Goal: Task Accomplishment & Management: Use online tool/utility

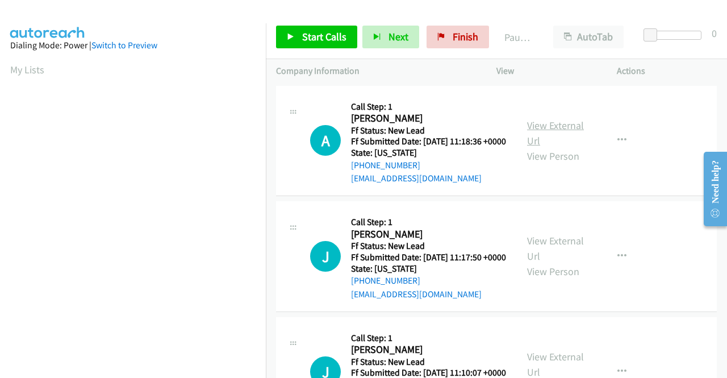
click at [546, 126] on link "View External Url" at bounding box center [555, 133] width 57 height 28
click at [568, 259] on link "View External Url" at bounding box center [555, 248] width 57 height 28
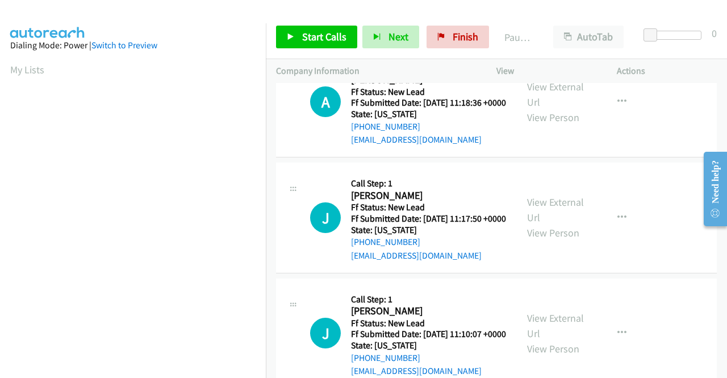
scroll to position [57, 0]
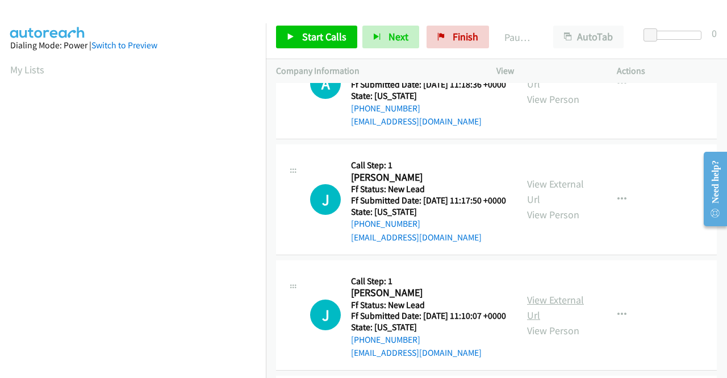
click at [553, 322] on link "View External Url" at bounding box center [555, 307] width 57 height 28
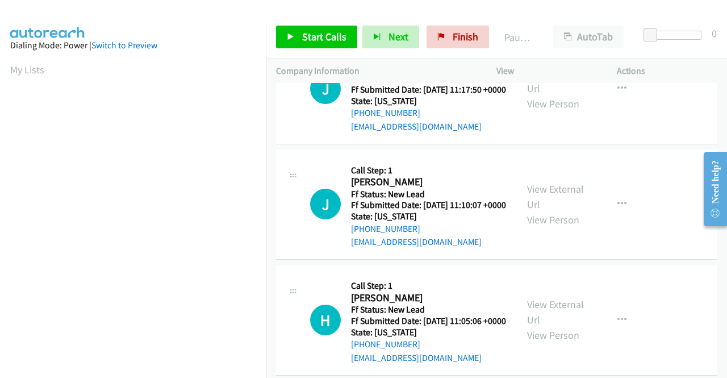
scroll to position [170, 0]
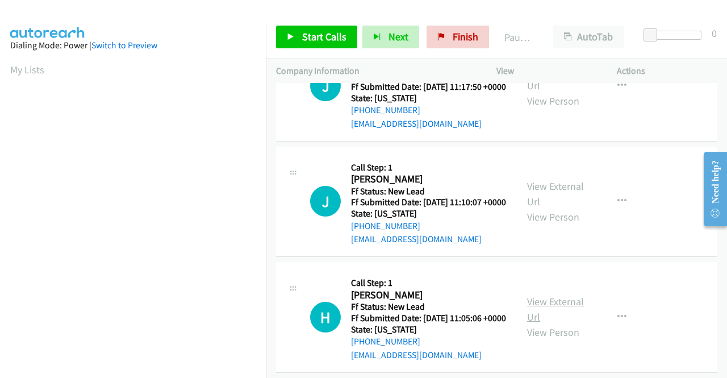
click at [565, 323] on link "View External Url" at bounding box center [555, 309] width 57 height 28
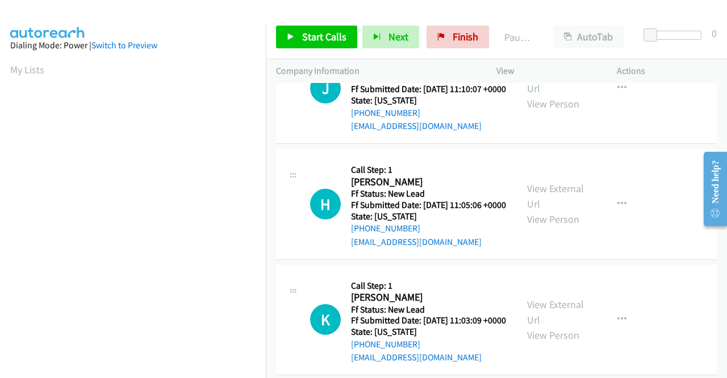
scroll to position [284, 0]
click at [555, 326] on link "View External Url" at bounding box center [555, 311] width 57 height 28
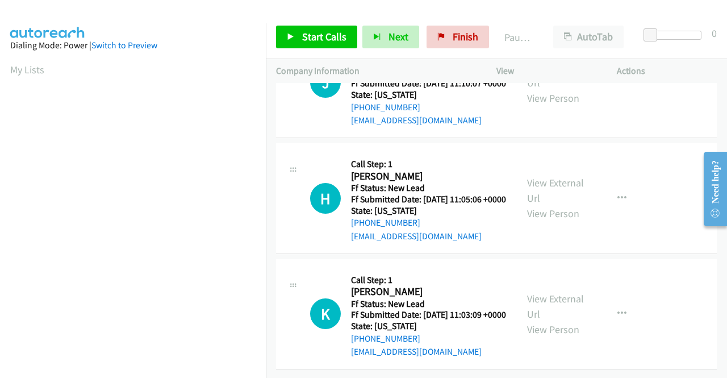
scroll to position [352, 0]
click at [597, 234] on div "H Callback Scheduled Call Step: 1 Heidi Cooper America/New_York Ff Status: New …" at bounding box center [496, 198] width 441 height 111
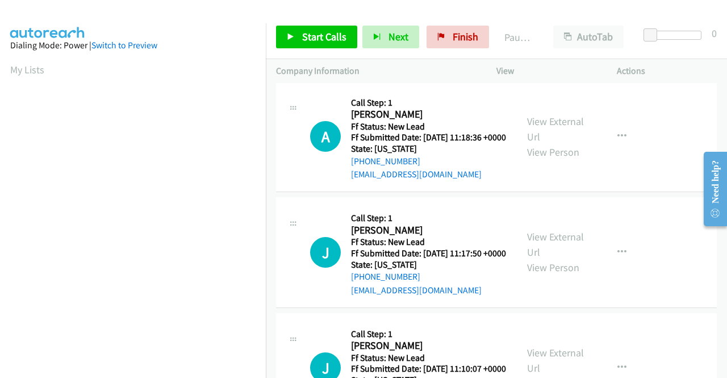
scroll to position [0, 0]
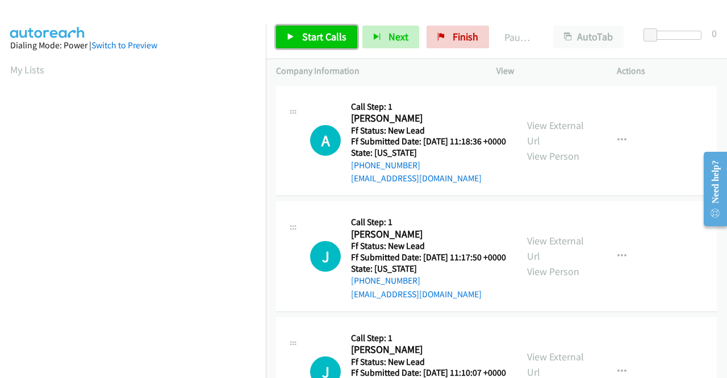
click at [332, 41] on span "Start Calls" at bounding box center [324, 36] width 44 height 13
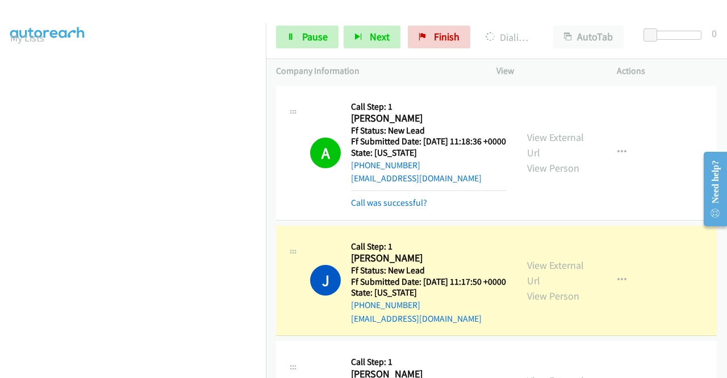
scroll to position [259, 0]
click at [299, 34] on link "Pause" at bounding box center [307, 37] width 63 height 23
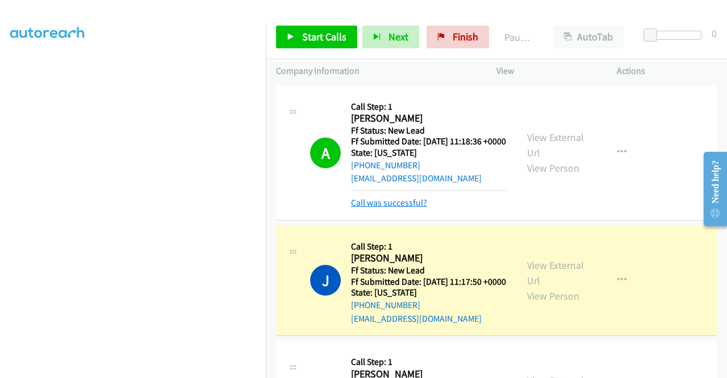
click at [400, 208] on link "Call was successful?" at bounding box center [389, 202] width 76 height 11
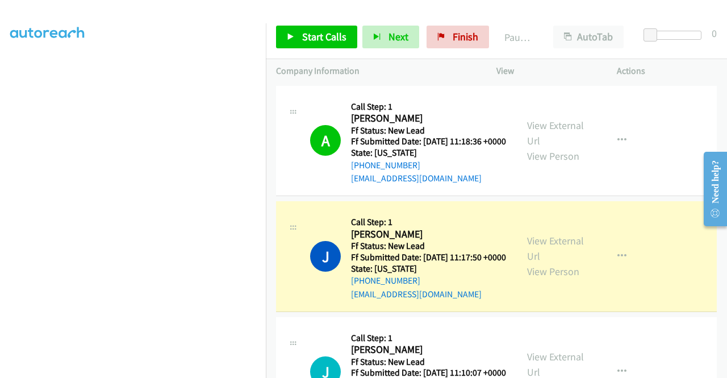
click at [629, 210] on td "J Callback Scheduled Call Step: 1 Justin Golden America/New_York Ff Status: New…" at bounding box center [496, 257] width 461 height 116
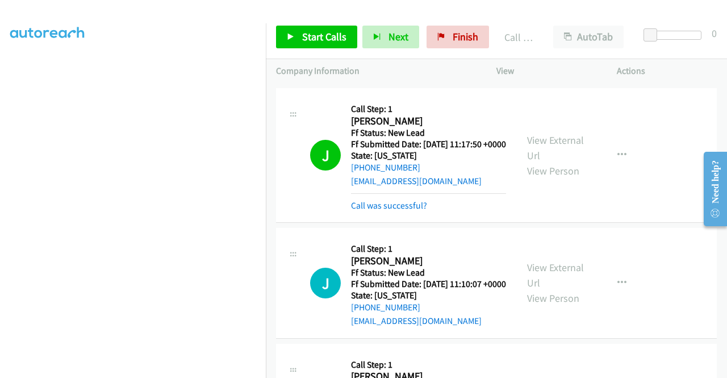
scroll to position [114, 0]
click at [405, 210] on link "Call was successful?" at bounding box center [389, 204] width 76 height 11
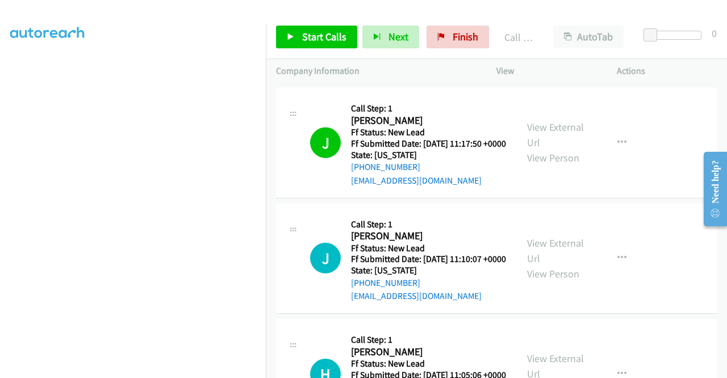
click at [613, 201] on td "J Callback Scheduled Call Step: 1 Justin Golden America/New_York Ff Status: New…" at bounding box center [496, 143] width 461 height 116
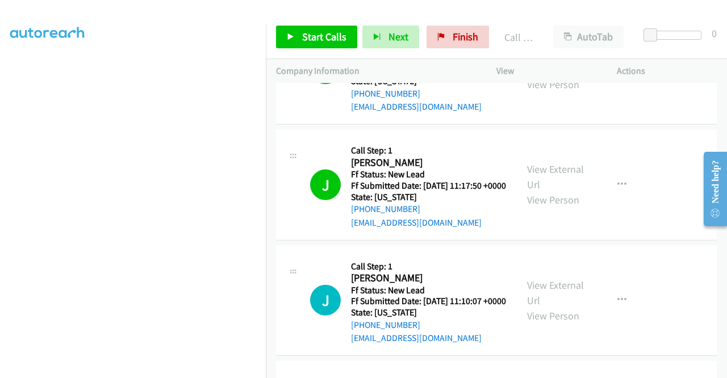
scroll to position [0, 0]
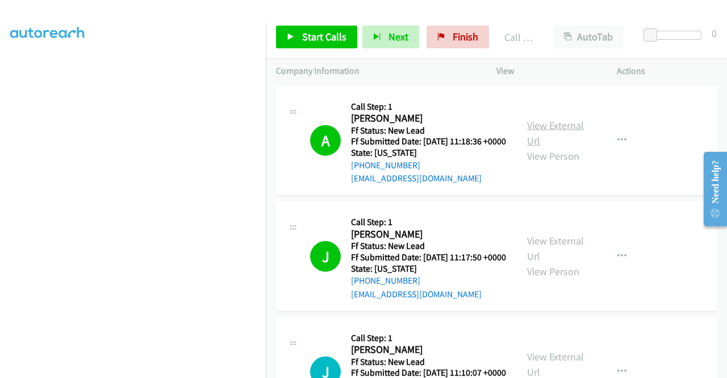
click at [550, 130] on link "View External Url" at bounding box center [555, 133] width 57 height 28
click at [558, 259] on link "View External Url" at bounding box center [555, 248] width 57 height 28
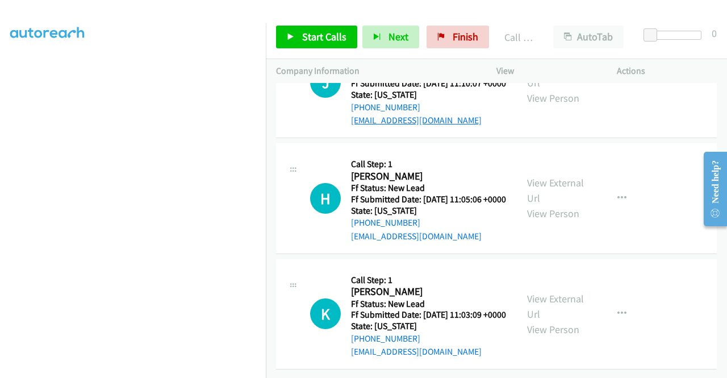
scroll to position [352, 0]
click at [320, 36] on span "Start Calls" at bounding box center [324, 36] width 44 height 13
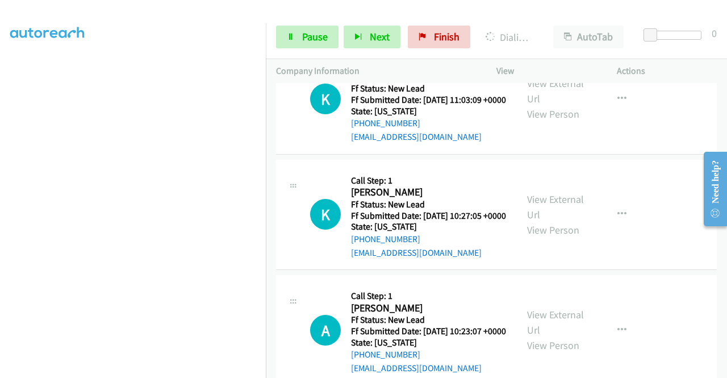
scroll to position [580, 0]
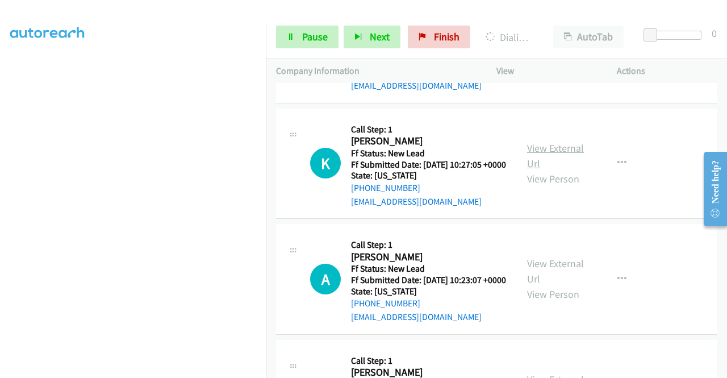
click at [563, 170] on link "View External Url" at bounding box center [555, 155] width 57 height 28
click at [545, 285] on link "View External Url" at bounding box center [555, 271] width 57 height 28
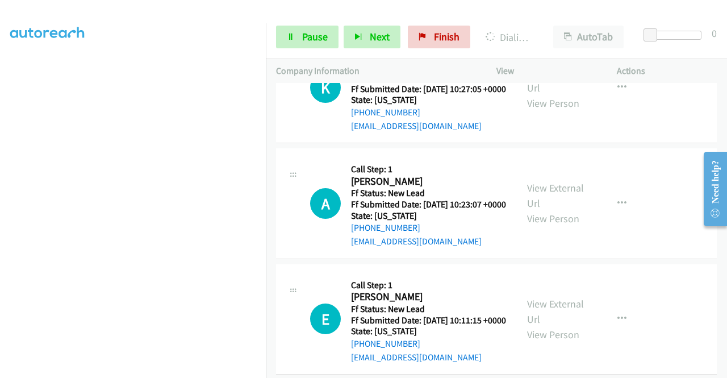
scroll to position [750, 0]
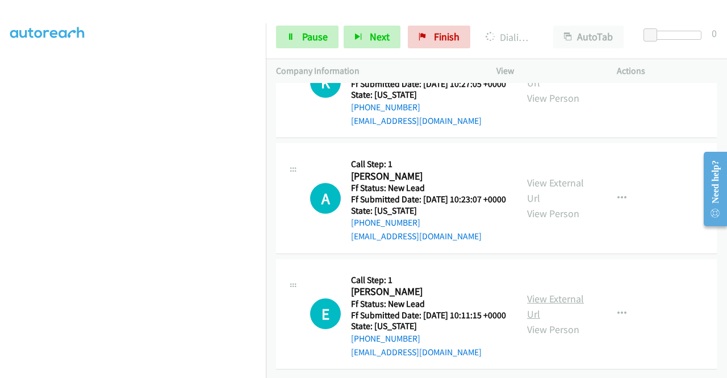
click at [555, 293] on link "View External Url" at bounding box center [555, 306] width 57 height 28
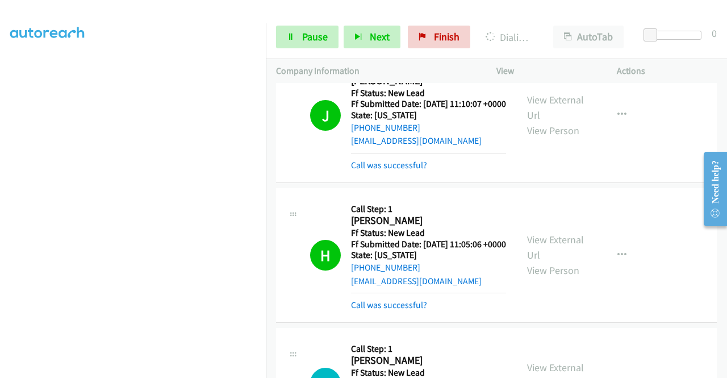
scroll to position [326, 0]
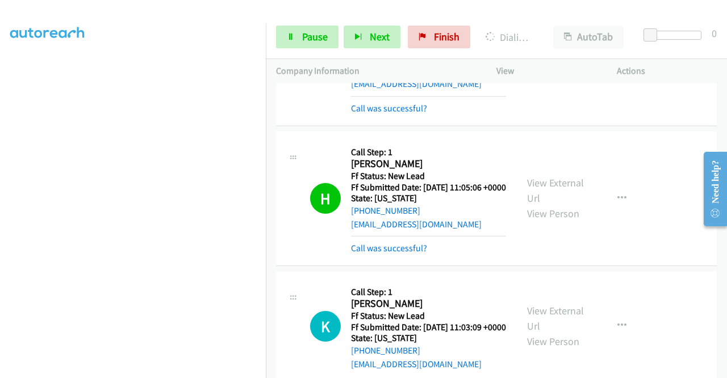
drag, startPoint x: 367, startPoint y: 286, endPoint x: 366, endPoint y: 280, distance: 5.7
click at [367, 253] on link "Call was successful?" at bounding box center [389, 248] width 76 height 11
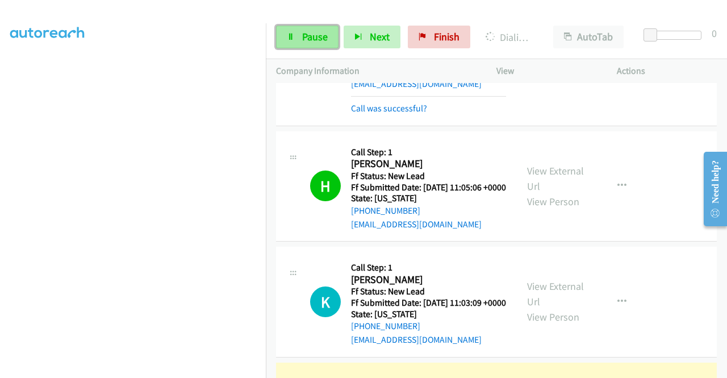
click at [313, 41] on span "Pause" at bounding box center [315, 36] width 26 height 13
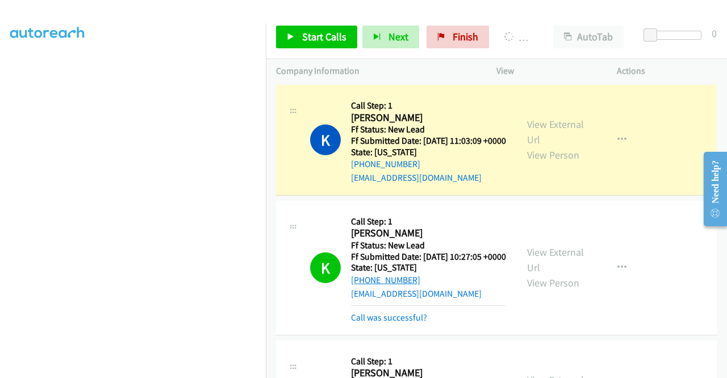
scroll to position [553, 0]
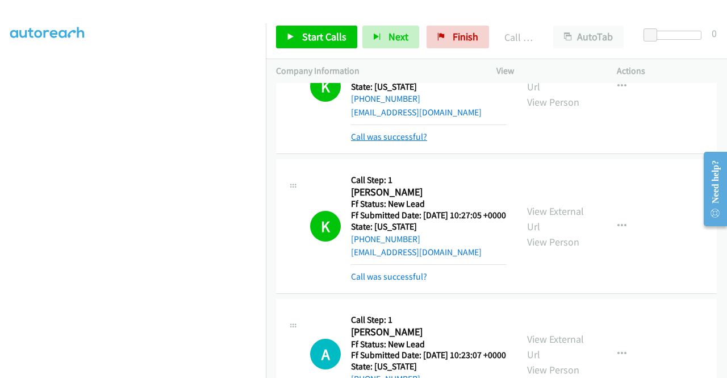
click at [407, 142] on link "Call was successful?" at bounding box center [389, 136] width 76 height 11
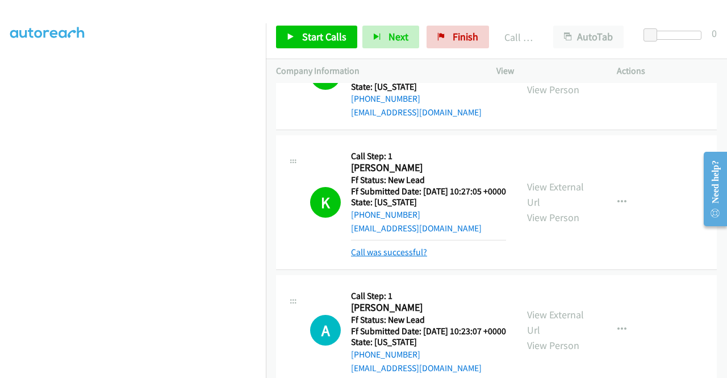
click at [402, 257] on link "Call was successful?" at bounding box center [389, 252] width 76 height 11
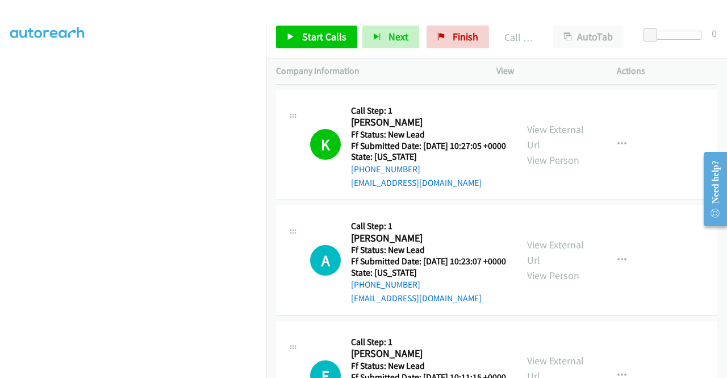
scroll to position [496, 0]
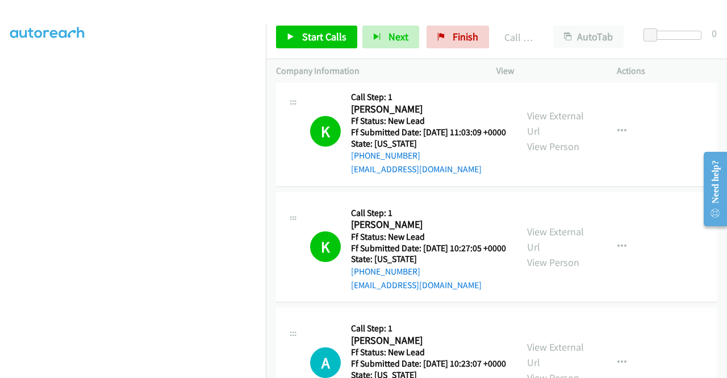
click at [464, 18] on div "Start Calls Pause Next Finish Call Completed AutoTab AutoTab 0" at bounding box center [496, 37] width 461 height 44
click at [459, 30] on span "Finish" at bounding box center [466, 36] width 26 height 13
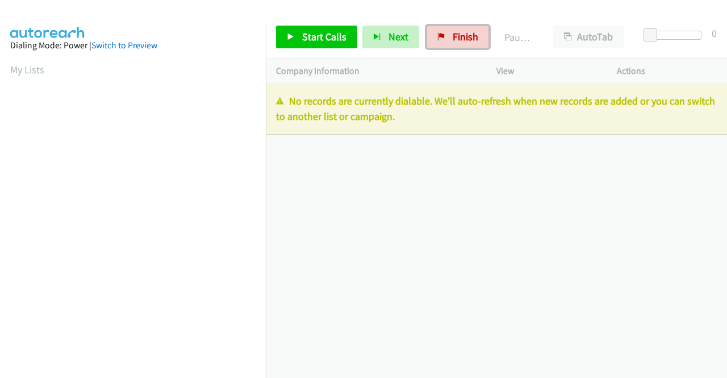
drag, startPoint x: 453, startPoint y: 31, endPoint x: 414, endPoint y: 68, distance: 53.5
click at [453, 32] on span "Finish" at bounding box center [466, 36] width 26 height 13
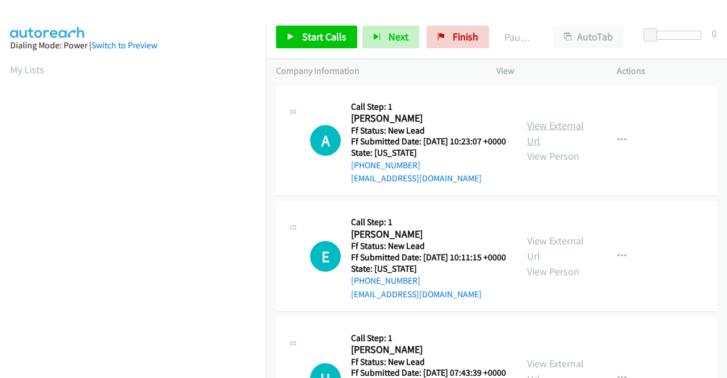
click at [552, 127] on link "View External Url" at bounding box center [555, 133] width 57 height 28
click at [556, 257] on link "View External Url" at bounding box center [555, 248] width 57 height 28
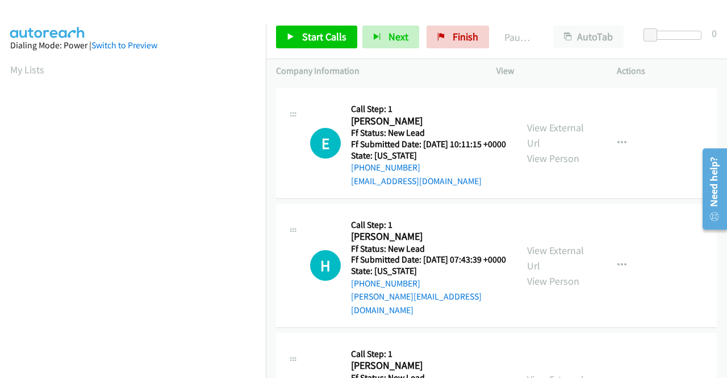
scroll to position [114, 0]
click at [572, 272] on link "View External Url" at bounding box center [555, 257] width 57 height 28
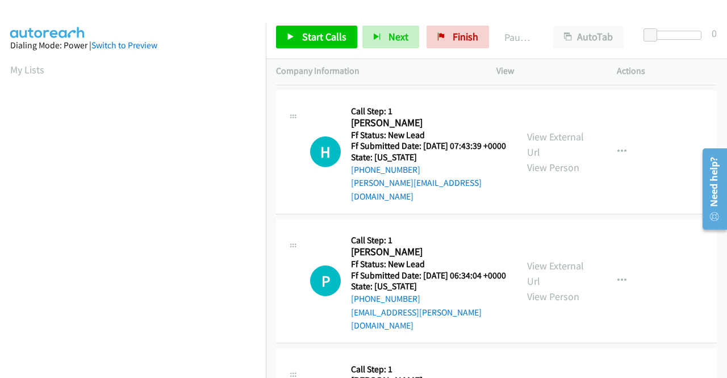
scroll to position [227, 0]
click at [565, 287] on link "View External Url" at bounding box center [555, 273] width 57 height 28
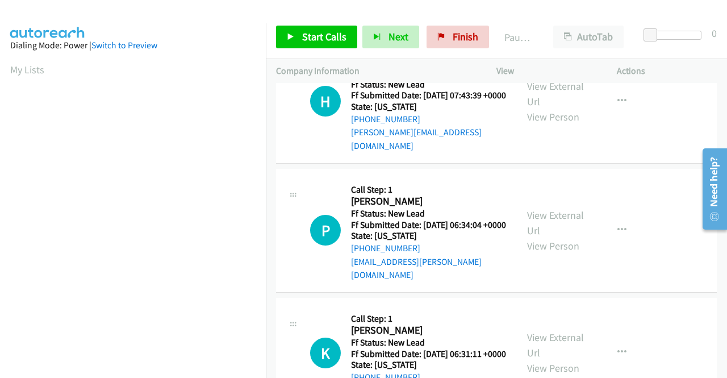
scroll to position [341, 0]
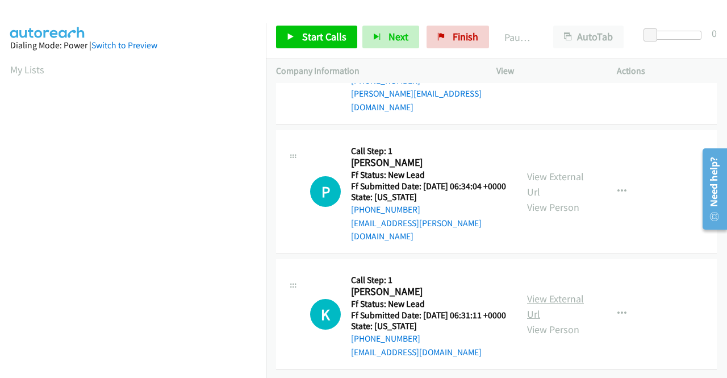
click at [551, 295] on link "View External Url" at bounding box center [555, 306] width 57 height 28
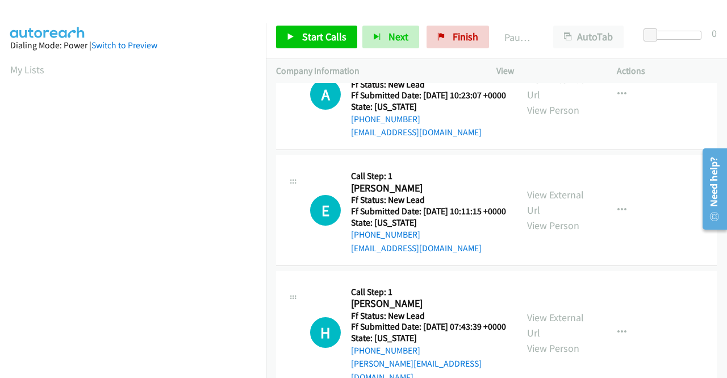
scroll to position [0, 0]
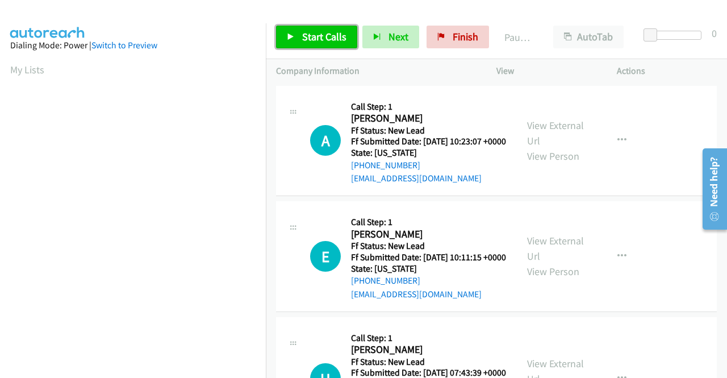
drag, startPoint x: 311, startPoint y: 30, endPoint x: 325, endPoint y: 47, distance: 21.8
click at [311, 30] on span "Start Calls" at bounding box center [324, 36] width 44 height 13
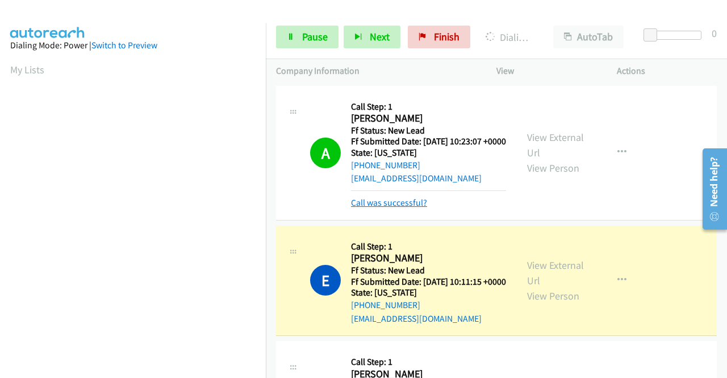
click at [423, 208] on link "Call was successful?" at bounding box center [389, 202] width 76 height 11
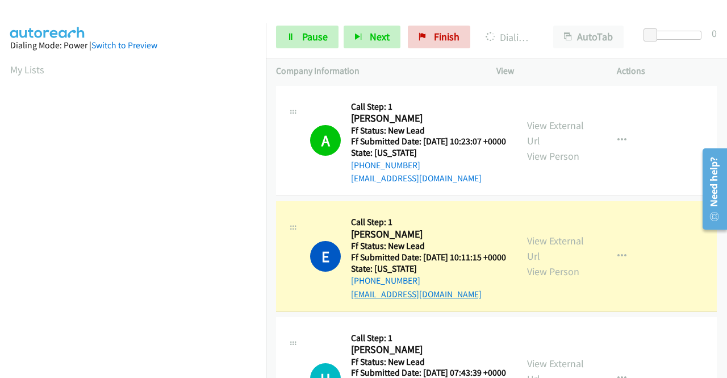
scroll to position [259, 0]
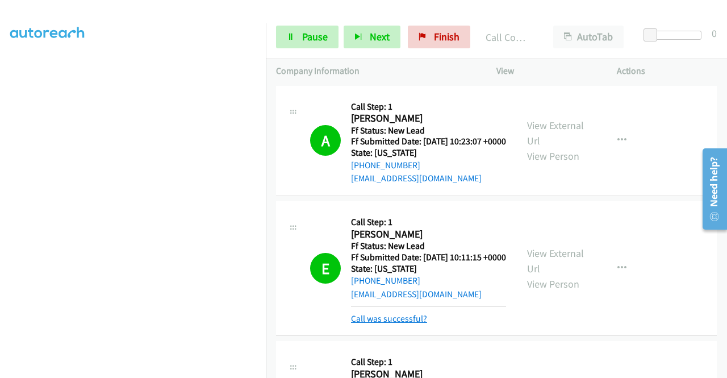
click at [414, 324] on link "Call was successful?" at bounding box center [389, 318] width 76 height 11
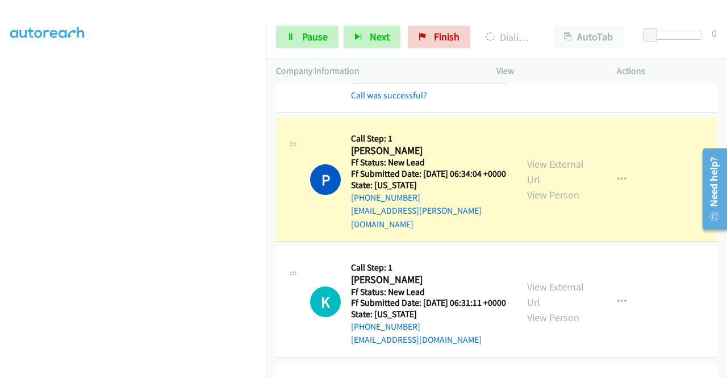
scroll to position [0, 0]
click at [372, 101] on link "Call was successful?" at bounding box center [389, 95] width 76 height 11
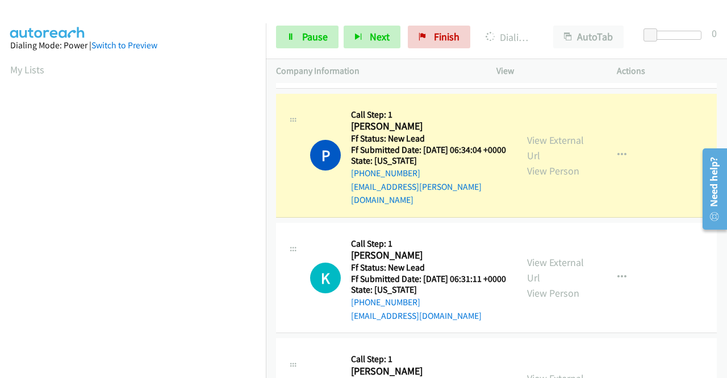
scroll to position [259, 0]
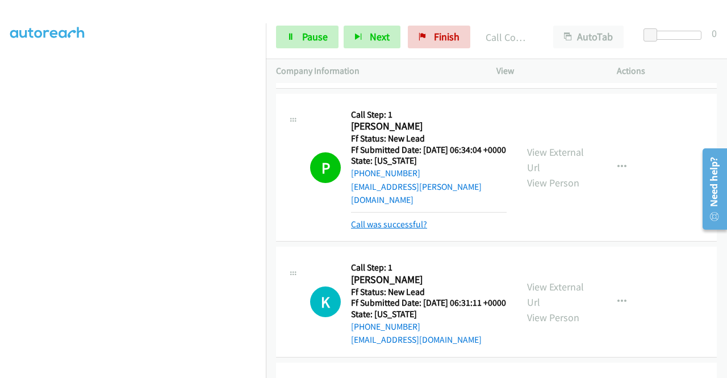
click at [400, 230] on link "Call was successful?" at bounding box center [389, 224] width 76 height 11
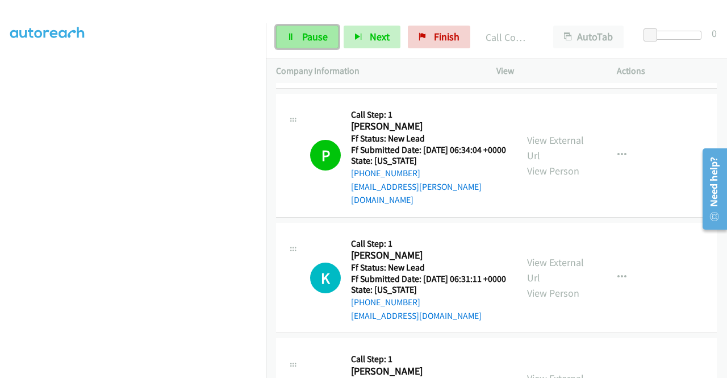
click at [326, 35] on span "Pause" at bounding box center [315, 36] width 26 height 13
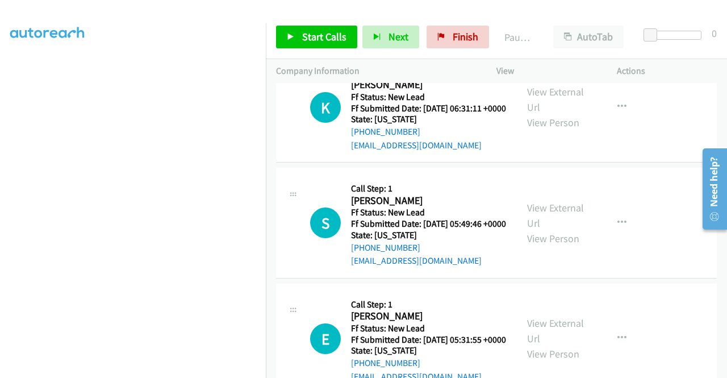
scroll to position [580, 0]
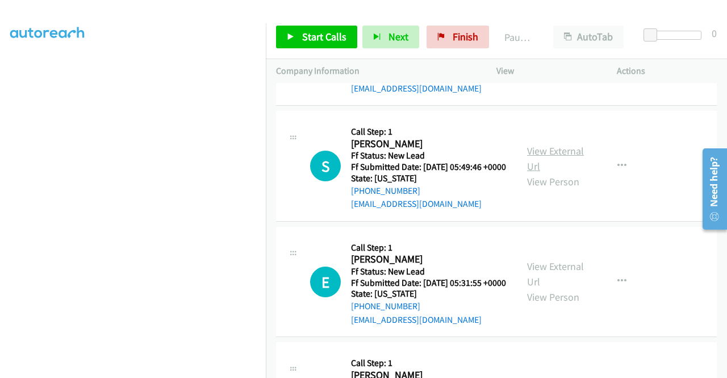
click at [555, 173] on link "View External Url" at bounding box center [555, 158] width 57 height 28
click at [549, 288] on link "View External Url" at bounding box center [555, 274] width 57 height 28
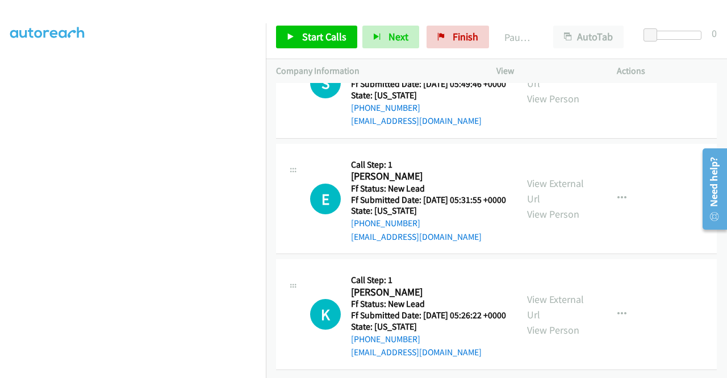
scroll to position [732, 0]
click at [546, 293] on link "View External Url" at bounding box center [555, 307] width 57 height 28
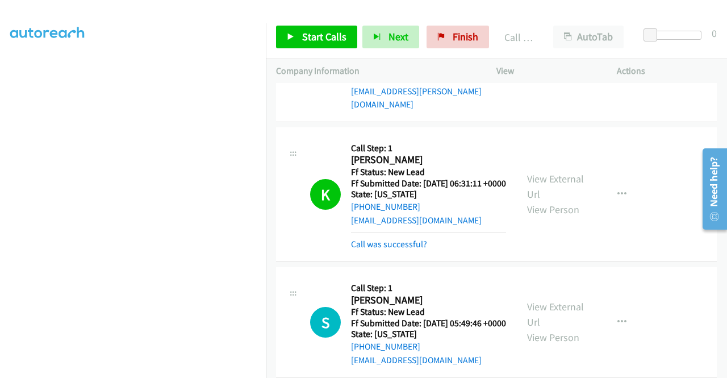
scroll to position [259, 0]
click at [369, 249] on link "Call was successful?" at bounding box center [389, 244] width 76 height 11
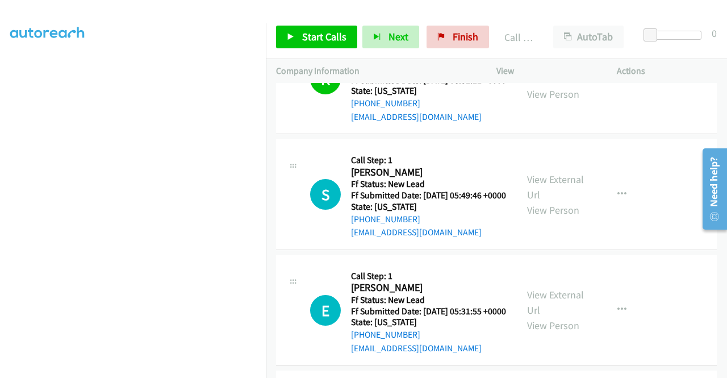
scroll to position [561, 0]
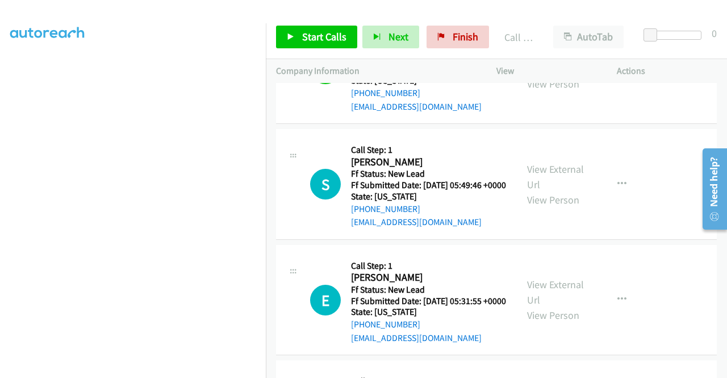
click at [644, 127] on td "K Callback Scheduled Call Step: 1 Kevin Fearon America/New_York Ff Status: New …" at bounding box center [496, 69] width 461 height 116
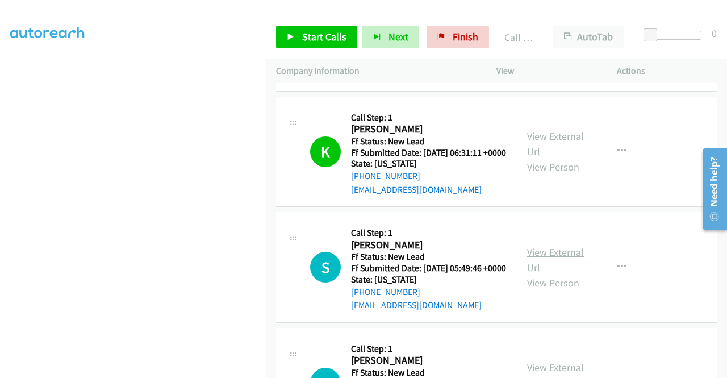
scroll to position [448, 0]
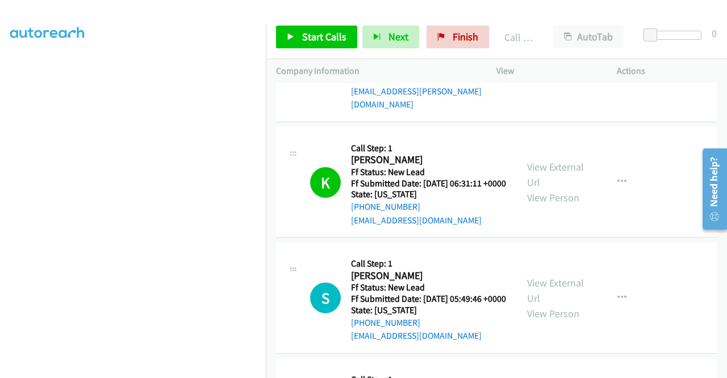
click at [627, 238] on div "K Callback Scheduled Call Step: 1 Kevin Fearon America/New_York Ff Status: New …" at bounding box center [496, 182] width 441 height 111
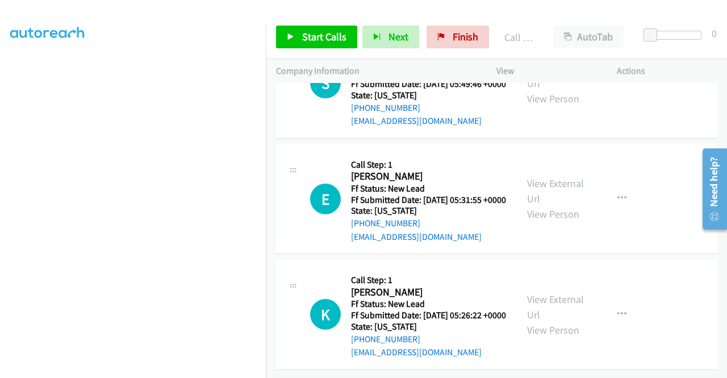
scroll to position [732, 0]
click at [576, 232] on div "E Callback Scheduled Call Step: 1 Enock Ndizihiwe America/New_York Ff Status: N…" at bounding box center [496, 199] width 441 height 111
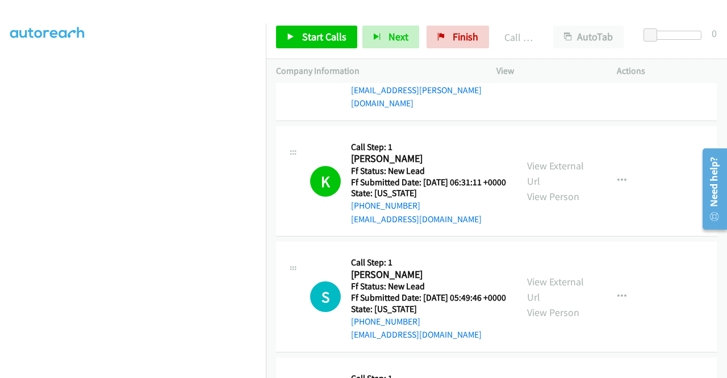
scroll to position [448, 0]
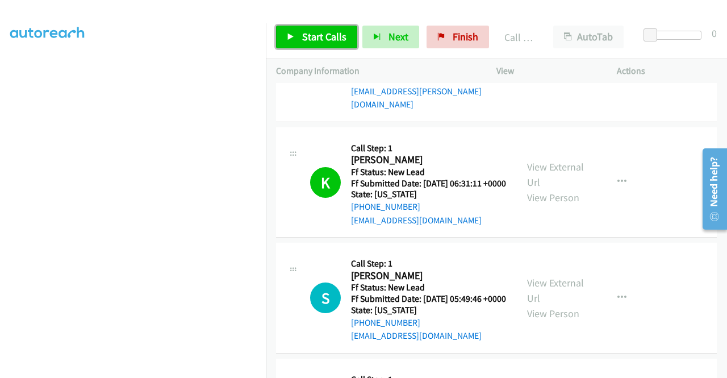
click at [330, 39] on span "Start Calls" at bounding box center [324, 36] width 44 height 13
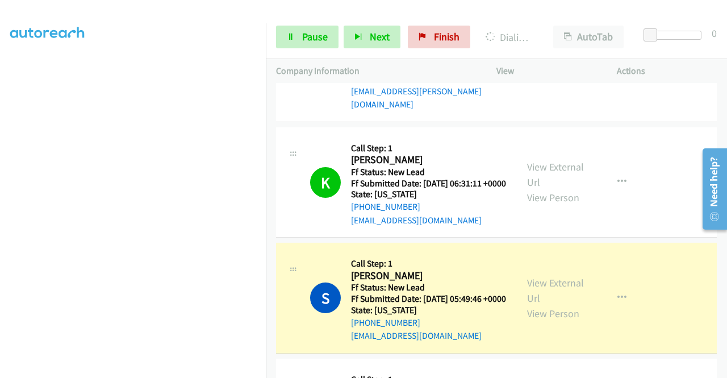
scroll to position [227, 0]
click at [269, 343] on td "S Callback Scheduled Call Step: 1 Sean Ryan America/New_York Ff Status: New Lea…" at bounding box center [496, 298] width 461 height 116
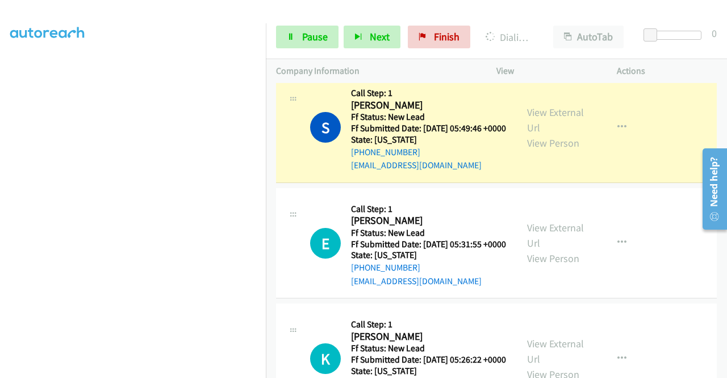
scroll to position [259, 0]
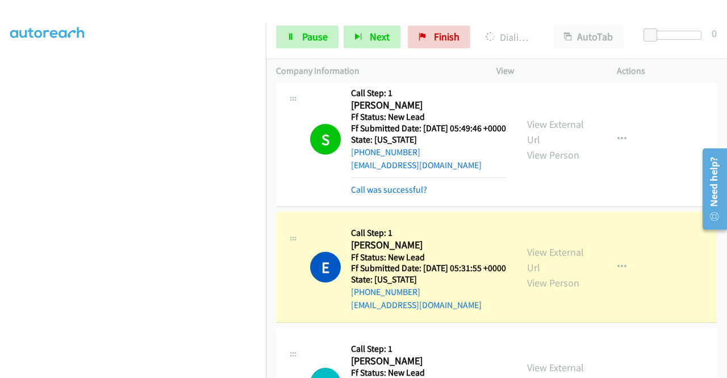
click at [7, 235] on aside "Dialing Mode: Power | Switch to Preview My Lists" at bounding box center [133, 86] width 266 height 629
click at [289, 36] on icon at bounding box center [291, 38] width 8 height 8
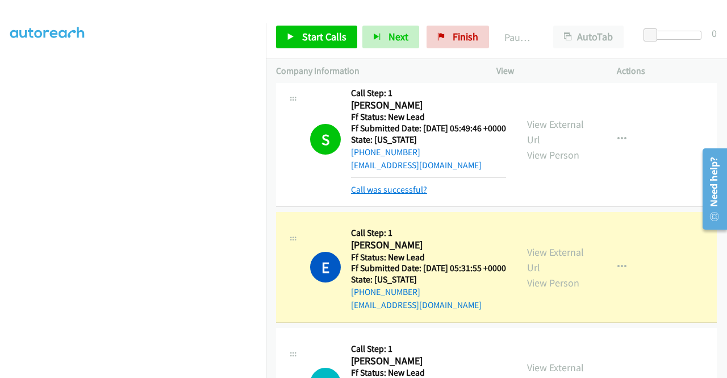
click at [380, 195] on link "Call was successful?" at bounding box center [389, 189] width 76 height 11
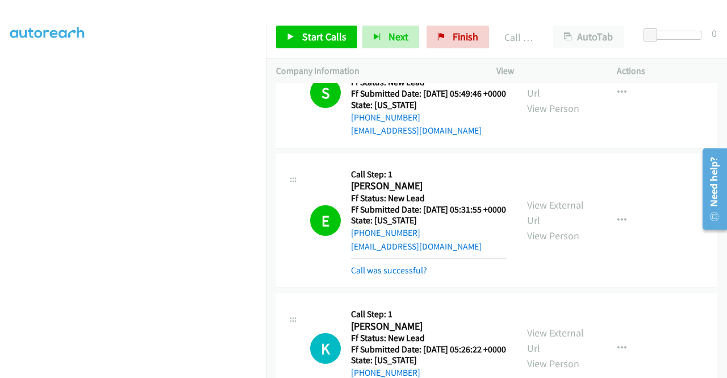
scroll to position [732, 0]
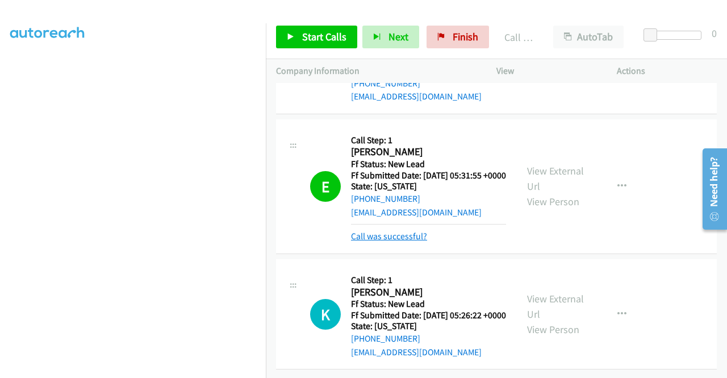
click at [423, 241] on link "Call was successful?" at bounding box center [389, 236] width 76 height 11
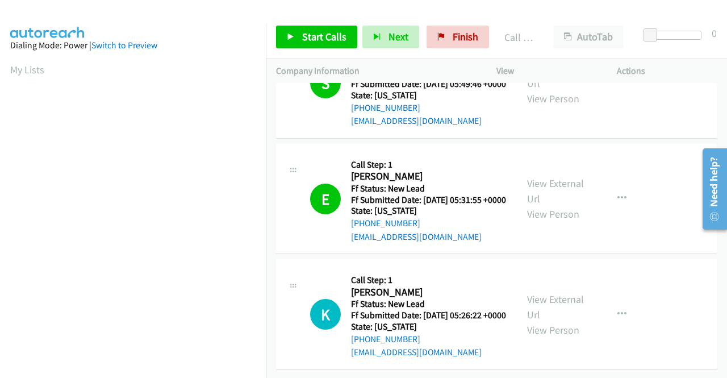
scroll to position [64, 0]
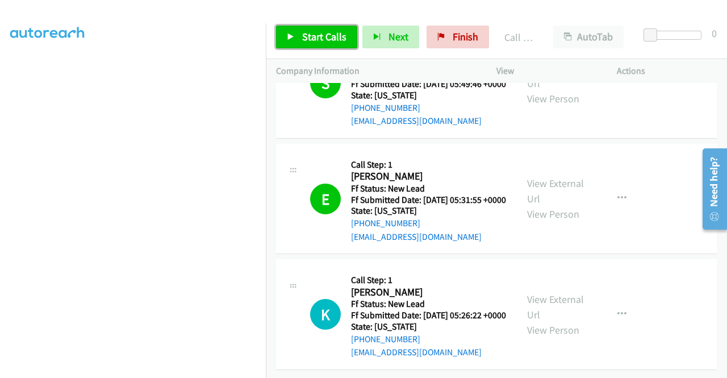
click at [306, 32] on span "Start Calls" at bounding box center [324, 36] width 44 height 13
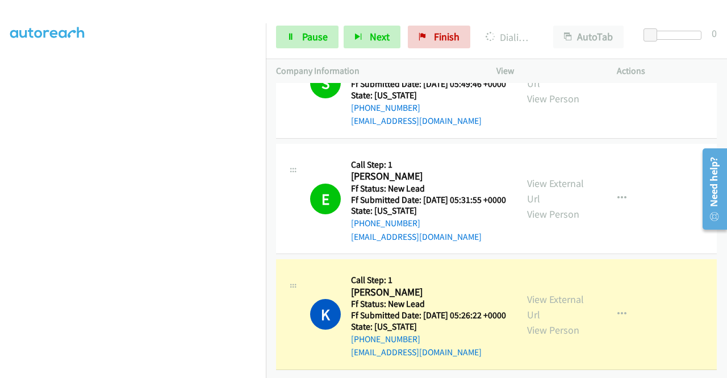
click at [564, 234] on div "E Callback Scheduled Call Step: 1 Enock Ndizihiwe America/New_York Ff Status: N…" at bounding box center [496, 199] width 441 height 111
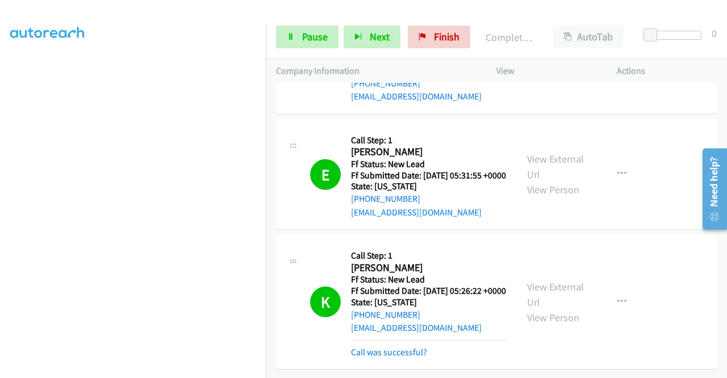
scroll to position [792, 0]
click at [410, 357] on link "Call was successful?" at bounding box center [389, 352] width 76 height 11
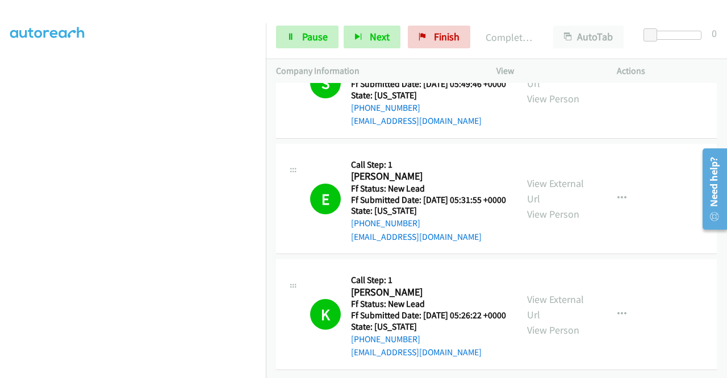
scroll to position [784, 0]
click at [315, 35] on span "Pause" at bounding box center [315, 36] width 26 height 13
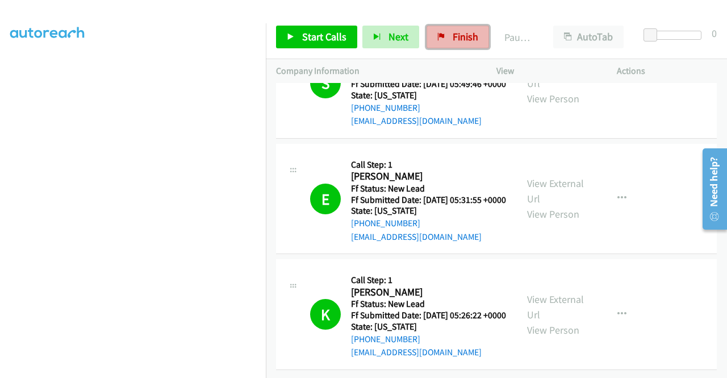
click at [453, 31] on span "Finish" at bounding box center [466, 36] width 26 height 13
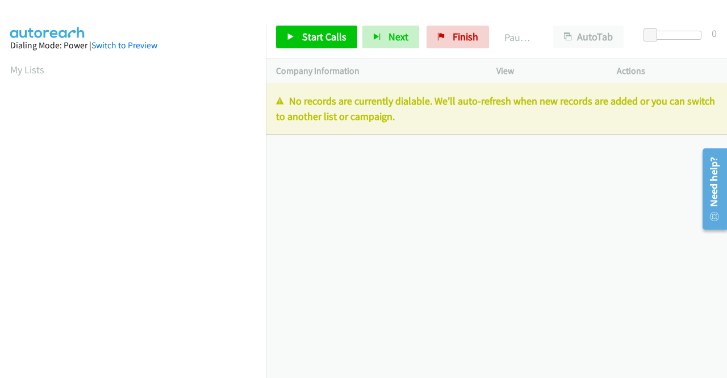
click at [557, 182] on div "+1 415-964-1034 Call failed - Please reload the list and try again The Callbar …" at bounding box center [496, 230] width 461 height 295
drag, startPoint x: 451, startPoint y: 26, endPoint x: 414, endPoint y: 64, distance: 53.4
click at [451, 26] on link "Finish" at bounding box center [458, 37] width 63 height 23
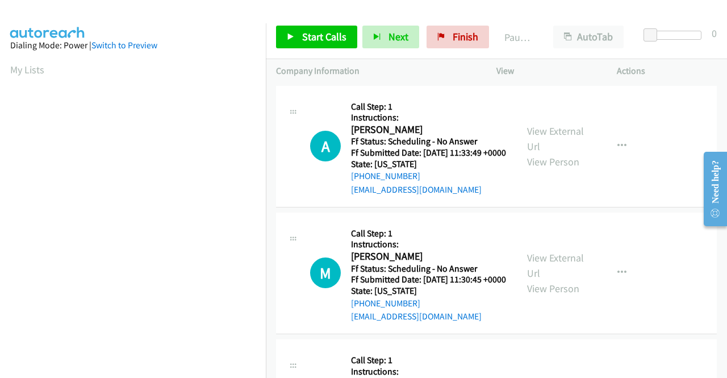
drag, startPoint x: 585, startPoint y: 218, endPoint x: 581, endPoint y: 214, distance: 6.0
click at [585, 207] on div "A Callback Scheduled Call Step: 1 Instructions: [PERSON_NAME] America/New_York …" at bounding box center [496, 147] width 441 height 122
click at [310, 34] on span "Start Calls" at bounding box center [324, 36] width 44 height 13
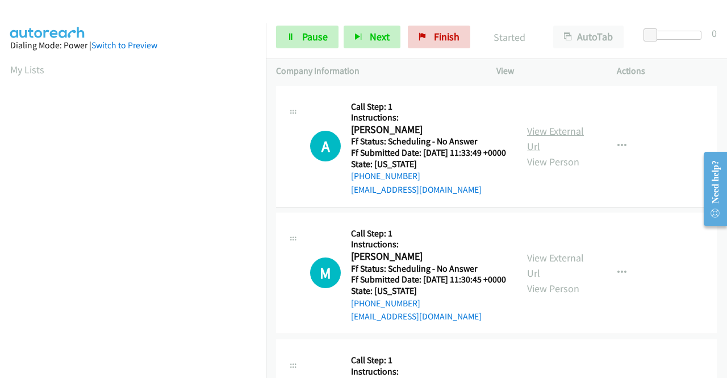
click at [569, 136] on link "View External Url" at bounding box center [555, 138] width 57 height 28
click at [539, 271] on link "View External Url" at bounding box center [555, 265] width 57 height 28
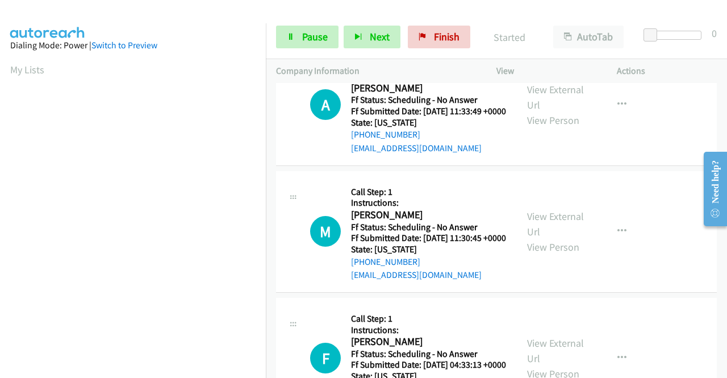
scroll to position [114, 0]
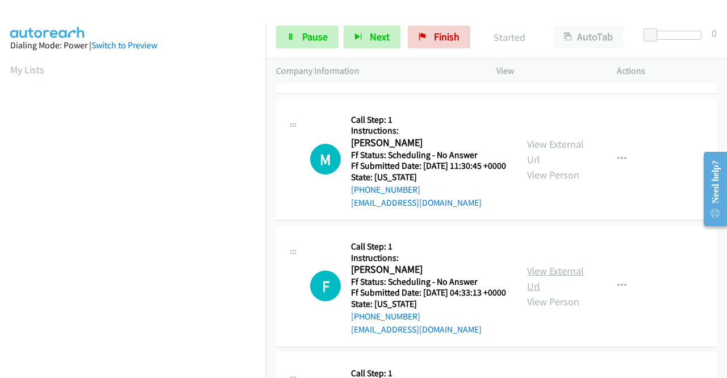
click at [559, 293] on link "View External Url" at bounding box center [555, 278] width 57 height 28
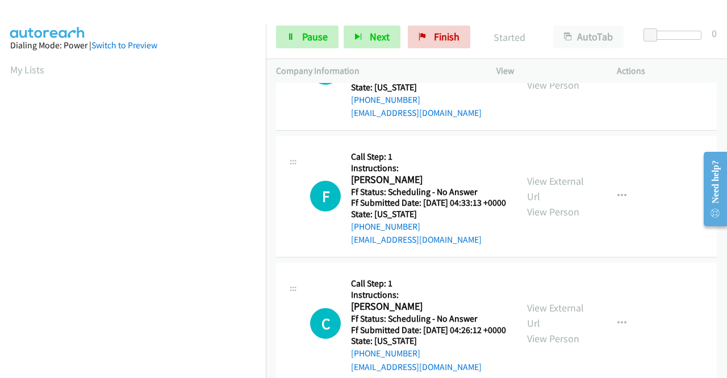
scroll to position [227, 0]
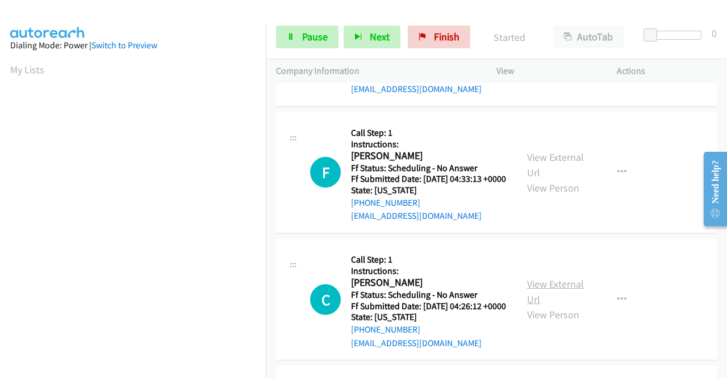
click at [565, 306] on link "View External Url" at bounding box center [555, 291] width 57 height 28
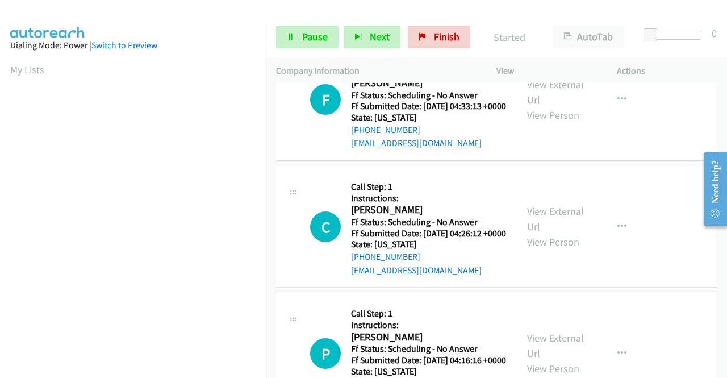
scroll to position [341, 0]
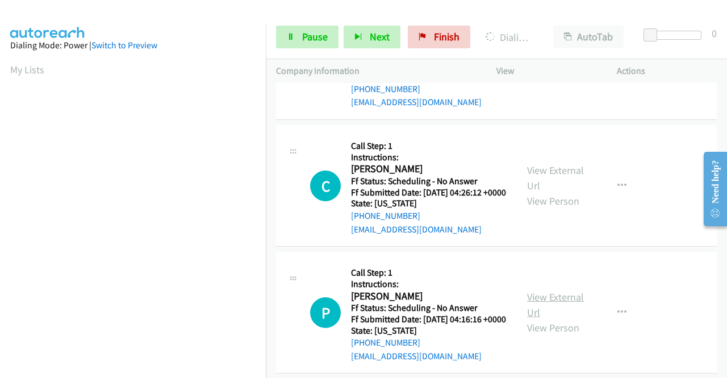
click at [561, 319] on link "View External Url" at bounding box center [555, 304] width 57 height 28
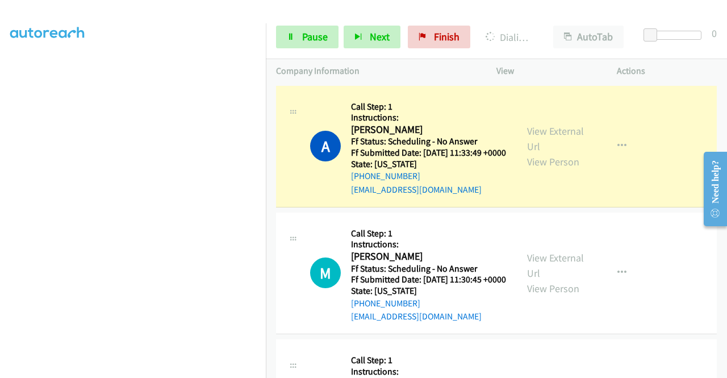
scroll to position [89, 0]
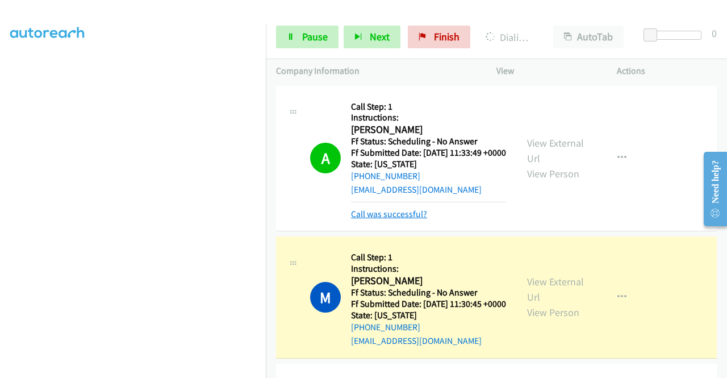
click at [407, 219] on link "Call was successful?" at bounding box center [389, 214] width 76 height 11
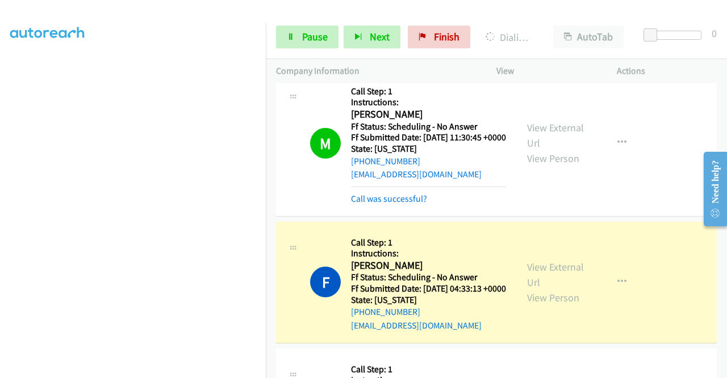
scroll to position [170, 0]
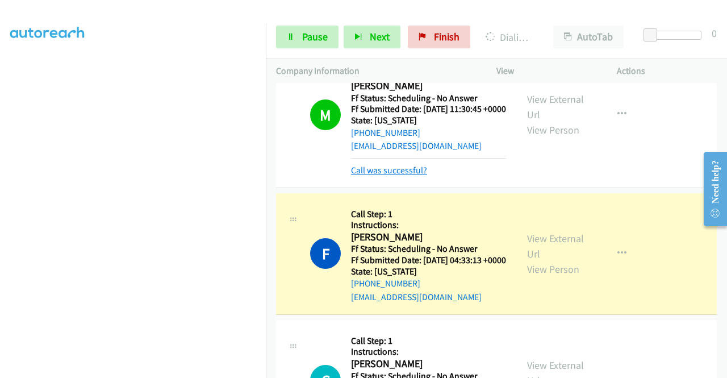
click at [417, 176] on link "Call was successful?" at bounding box center [389, 170] width 76 height 11
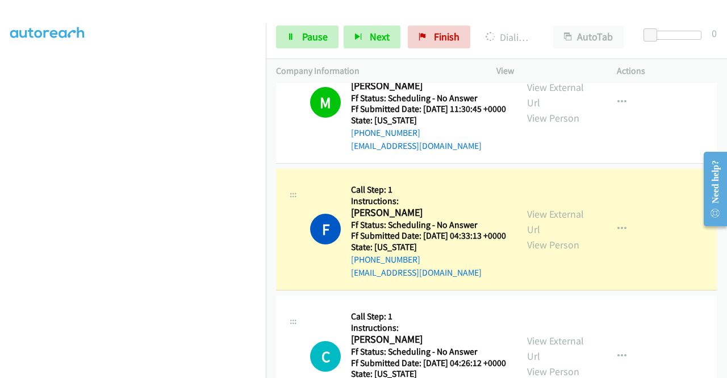
scroll to position [0, 0]
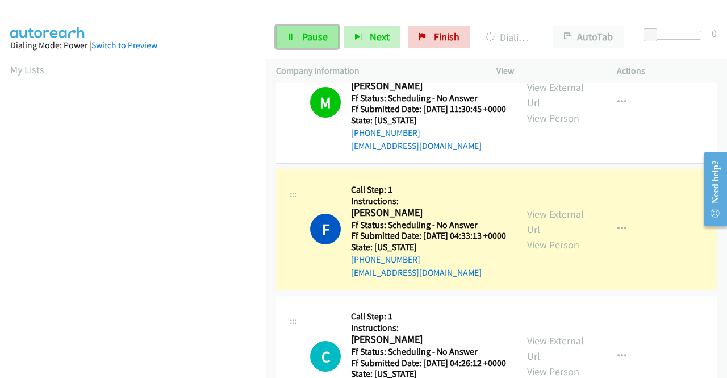
click at [319, 36] on span "Pause" at bounding box center [315, 36] width 26 height 13
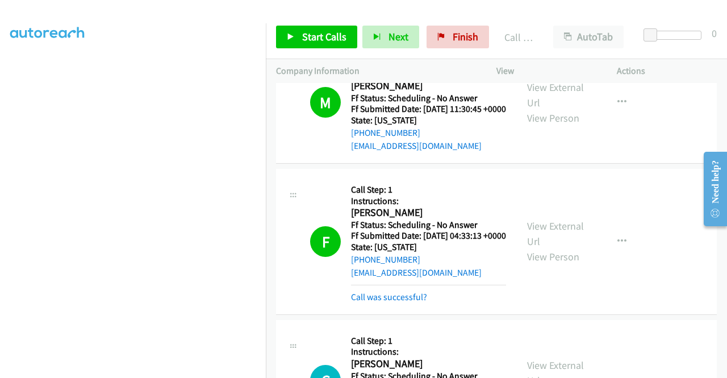
scroll to position [259, 0]
drag, startPoint x: 405, startPoint y: 330, endPoint x: 407, endPoint y: 324, distance: 6.7
click at [405, 302] on link "Call was successful?" at bounding box center [389, 296] width 76 height 11
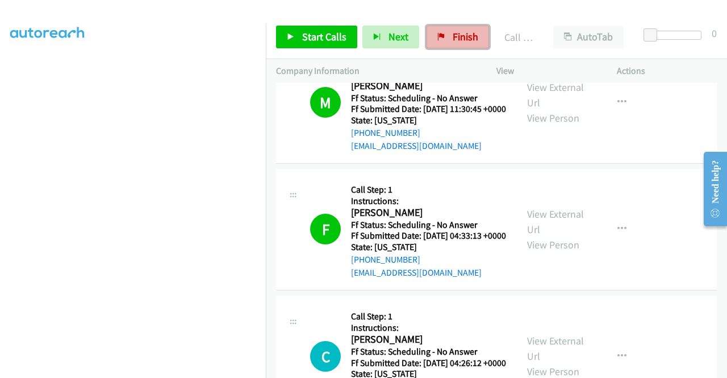
click at [447, 39] on link "Finish" at bounding box center [458, 37] width 63 height 23
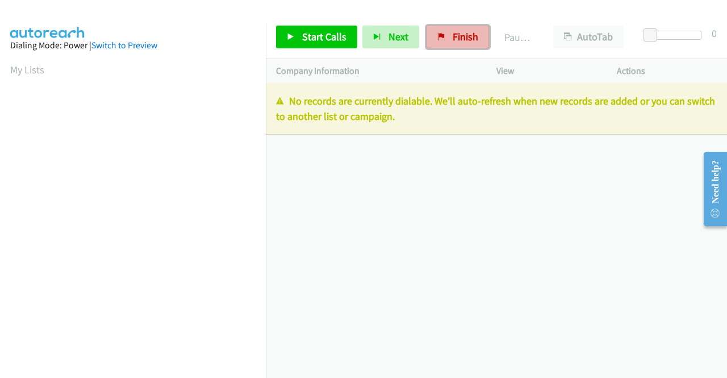
click at [453, 40] on span "Finish" at bounding box center [466, 36] width 26 height 13
